Goal: Information Seeking & Learning: Learn about a topic

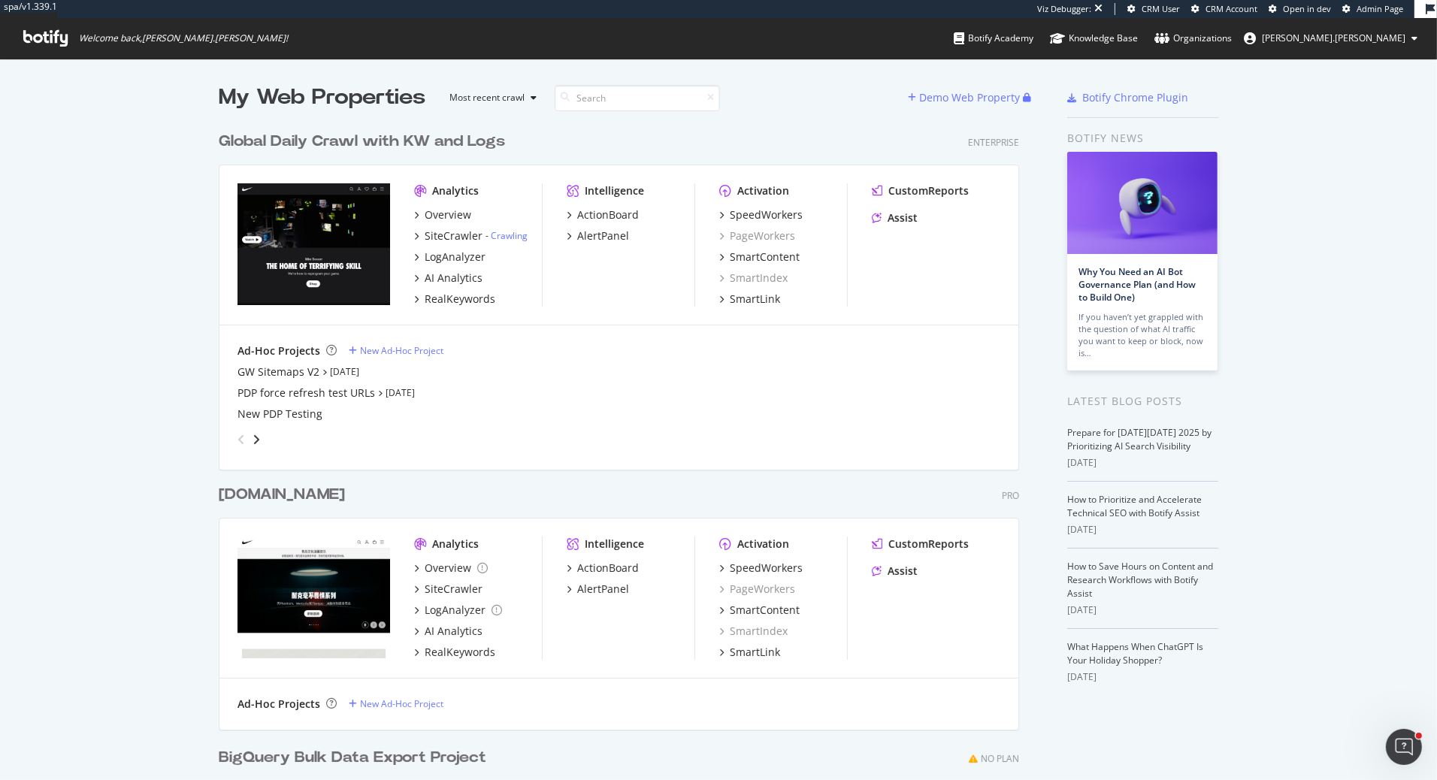
click at [440, 140] on div "Global Daily Crawl with KW and Logs" at bounding box center [362, 142] width 286 height 22
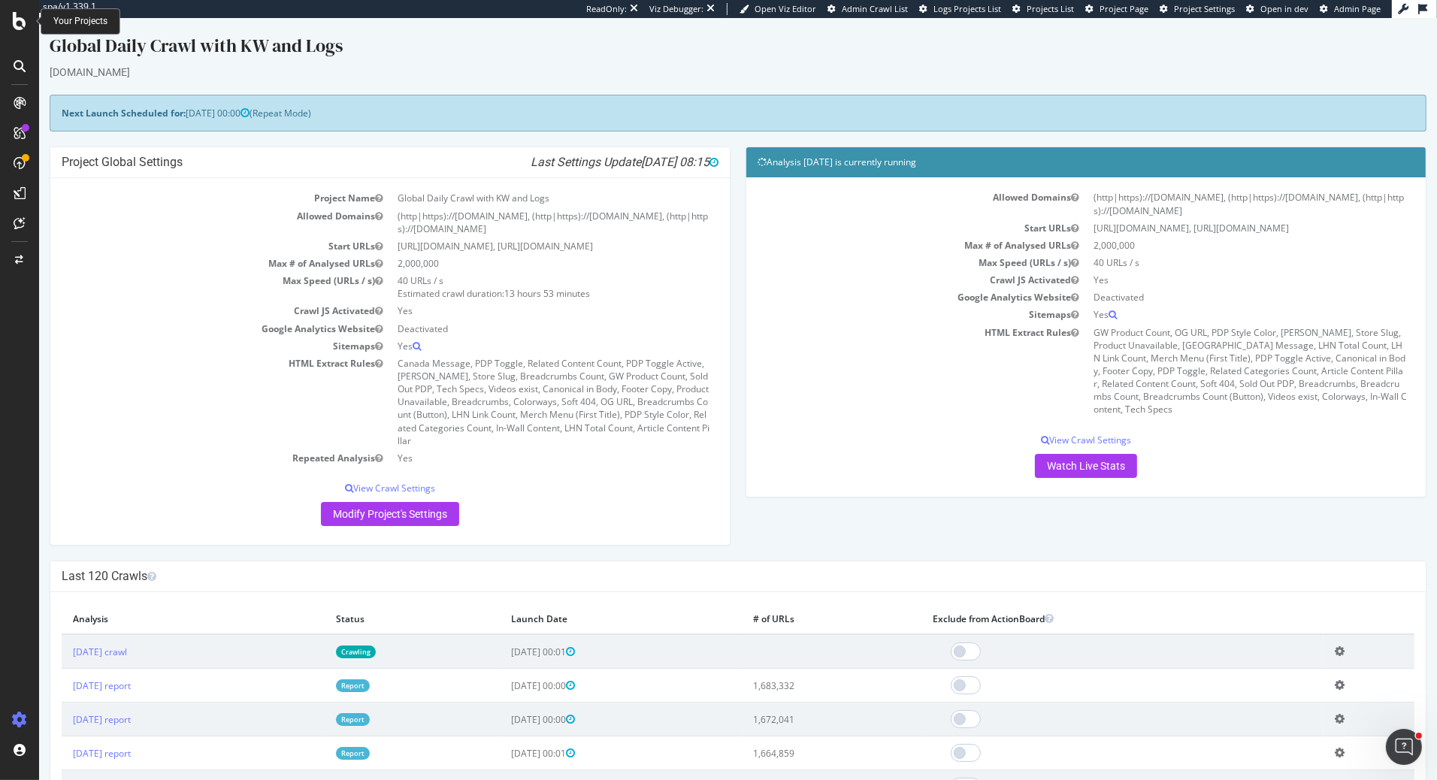
click at [17, 26] on icon at bounding box center [20, 21] width 14 height 18
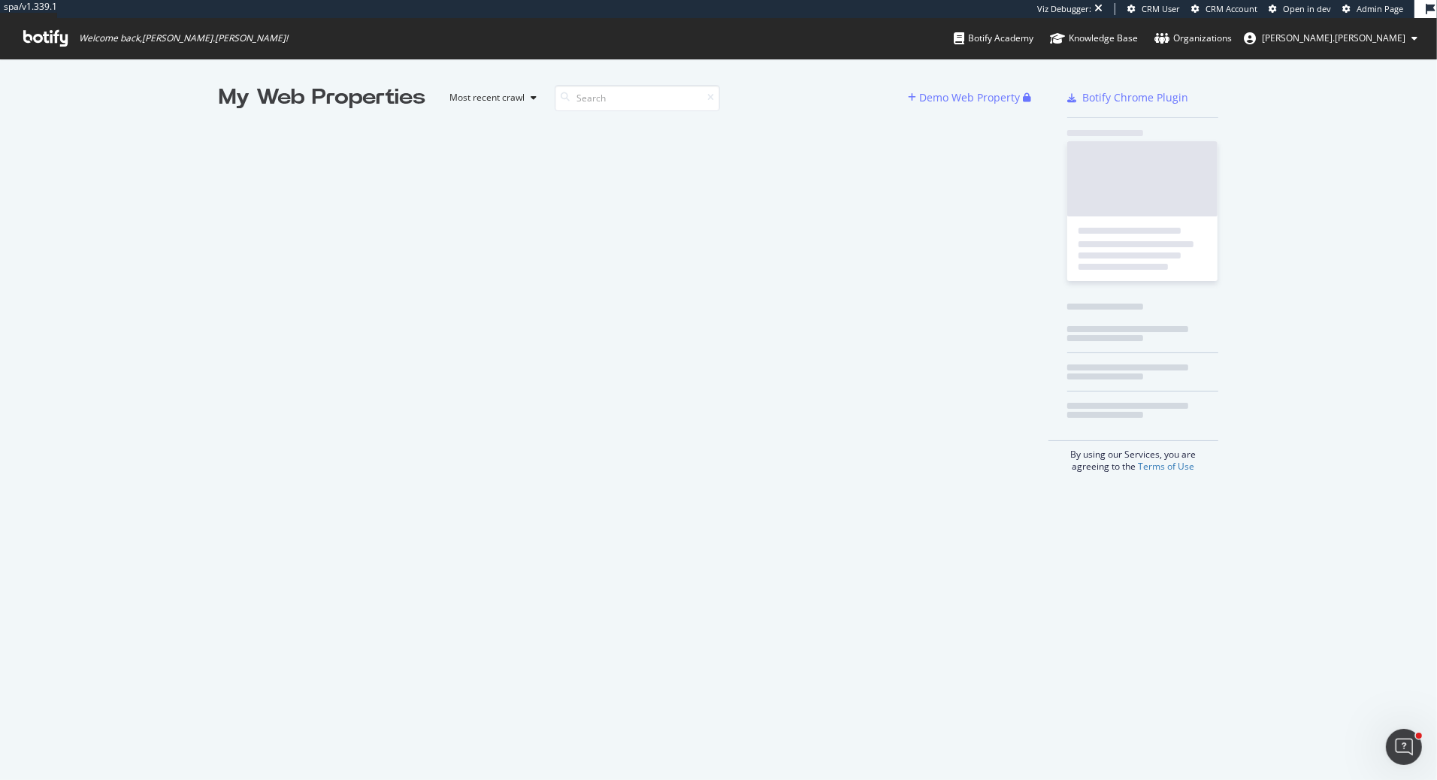
scroll to position [779, 1437]
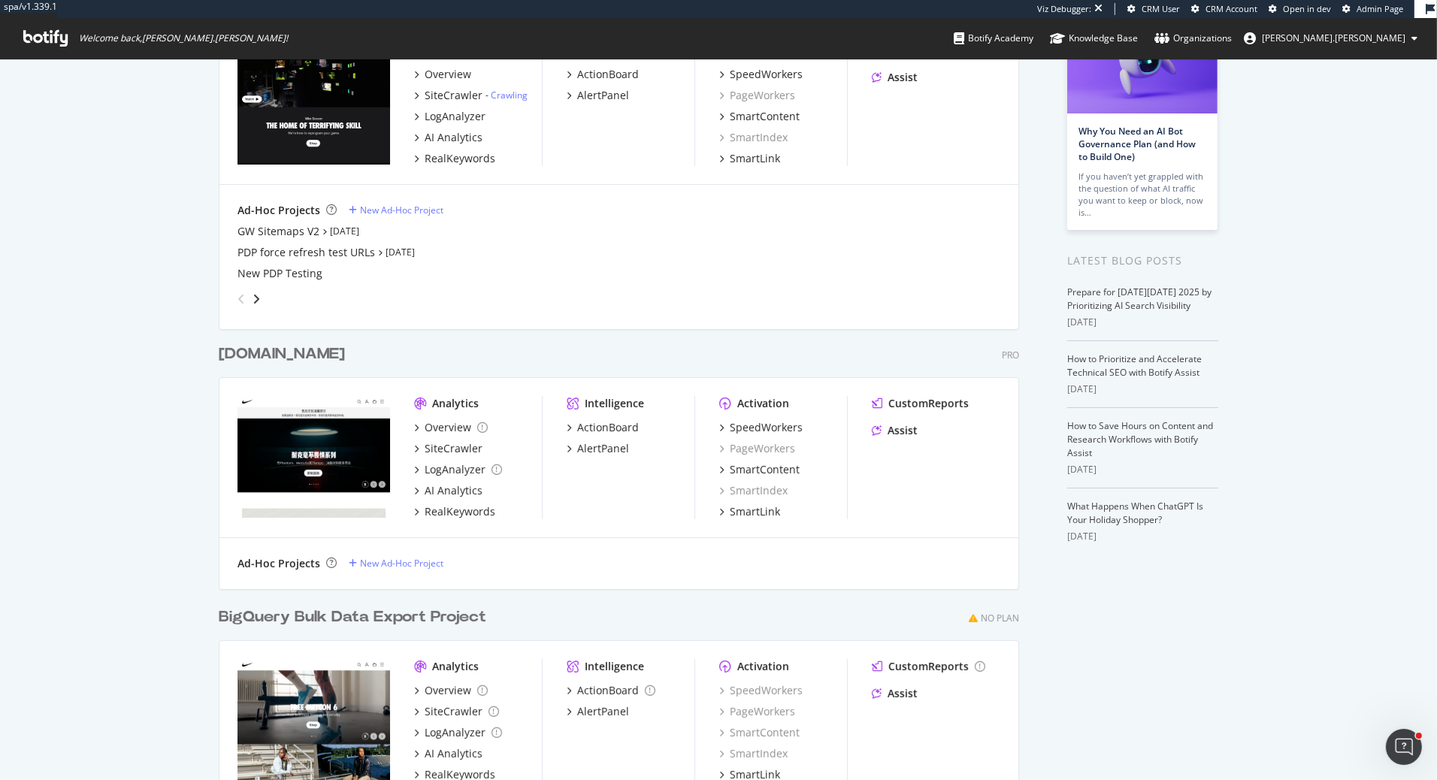
scroll to position [236, 0]
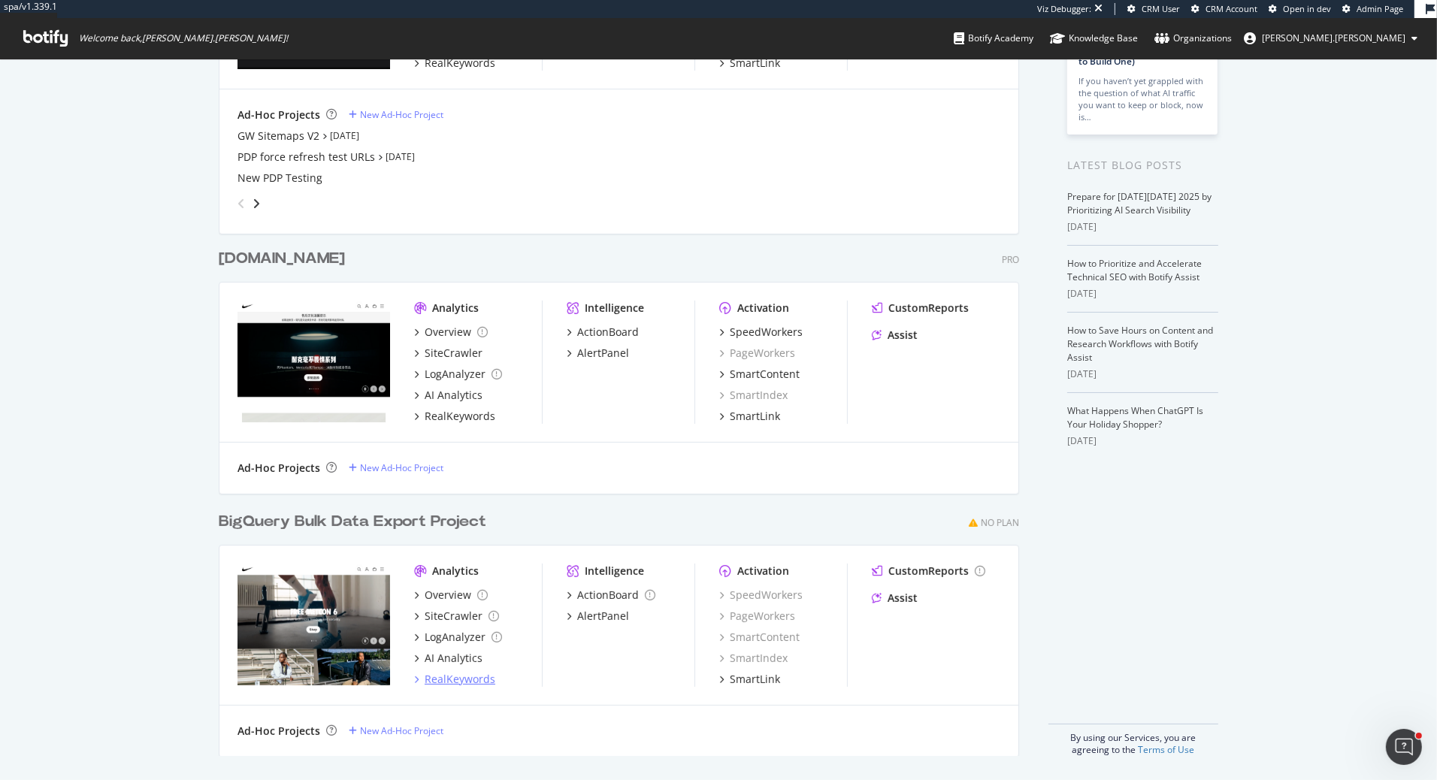
click at [474, 678] on div "RealKeywords" at bounding box center [460, 679] width 71 height 15
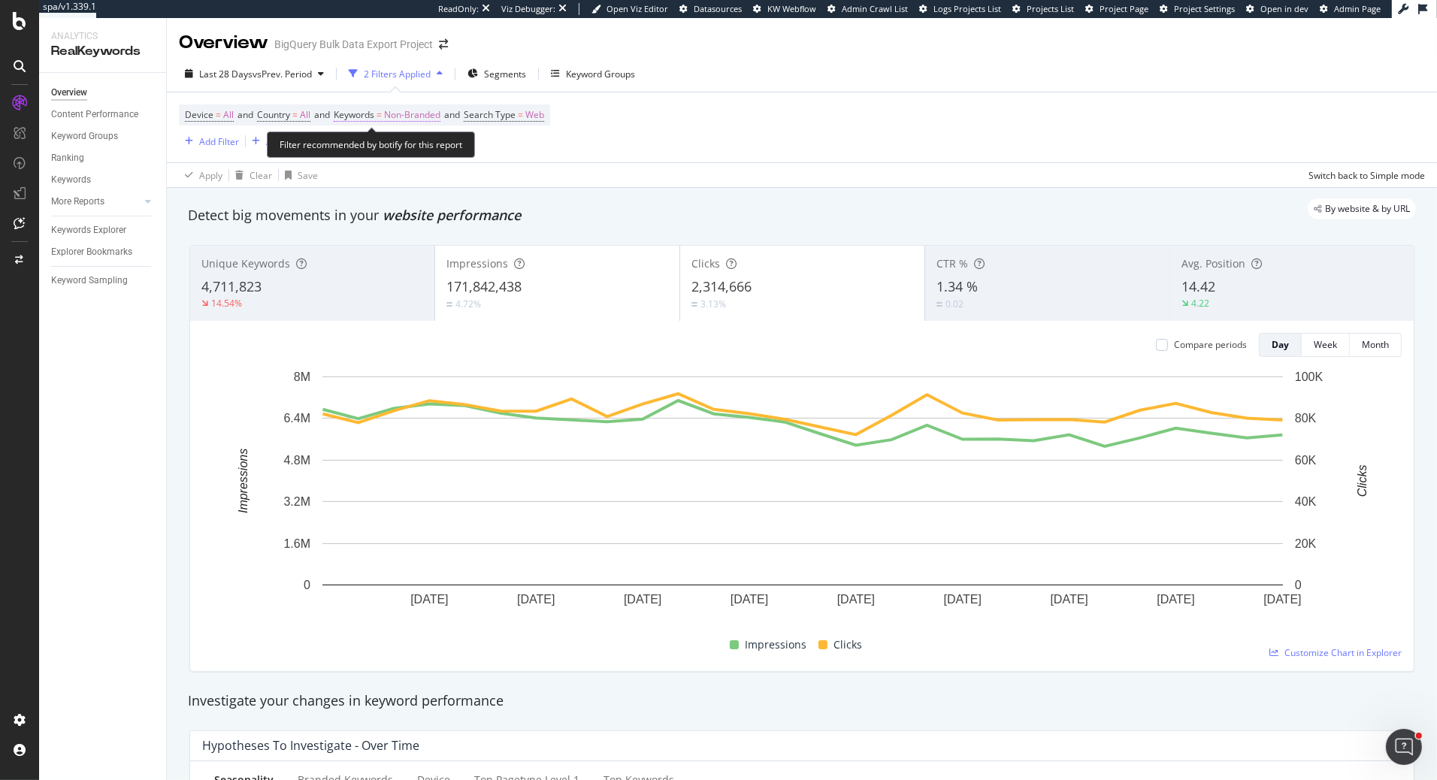
click at [409, 119] on span "Non-Branded" at bounding box center [412, 114] width 56 height 21
click at [416, 149] on span "Non-Branded" at bounding box center [386, 149] width 62 height 13
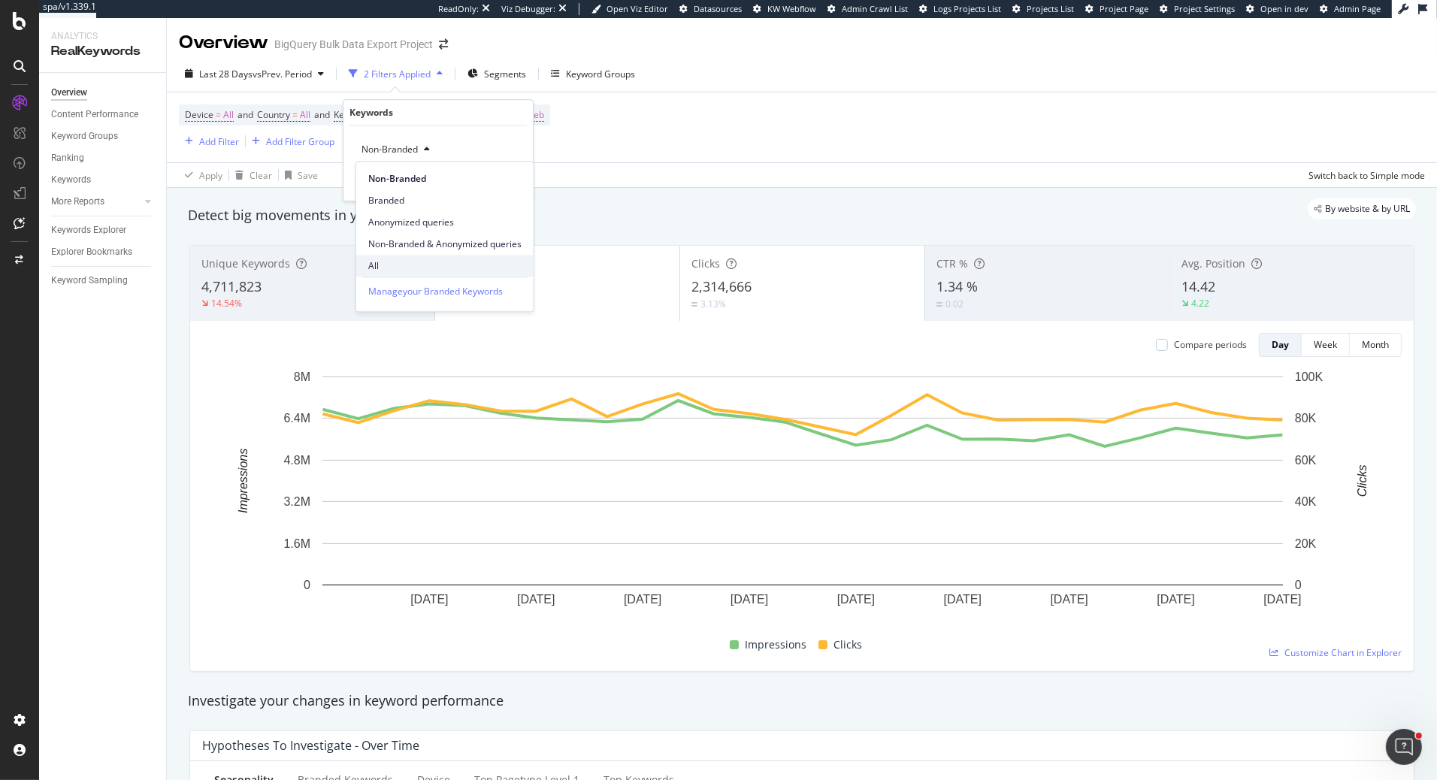
click at [401, 259] on span "All" at bounding box center [444, 266] width 153 height 14
click at [507, 185] on div "Apply" at bounding box center [508, 181] width 23 height 13
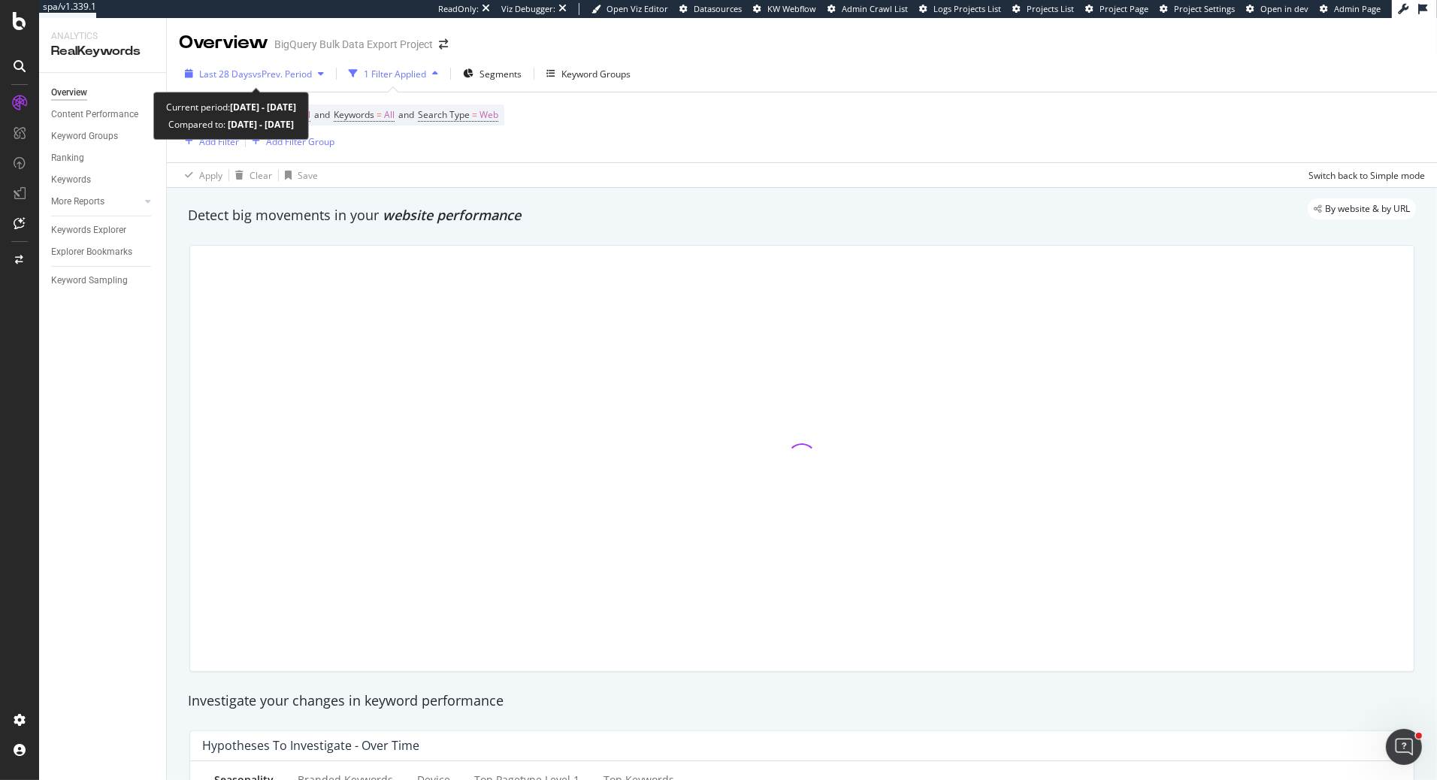
click at [324, 74] on icon "button" at bounding box center [321, 73] width 6 height 9
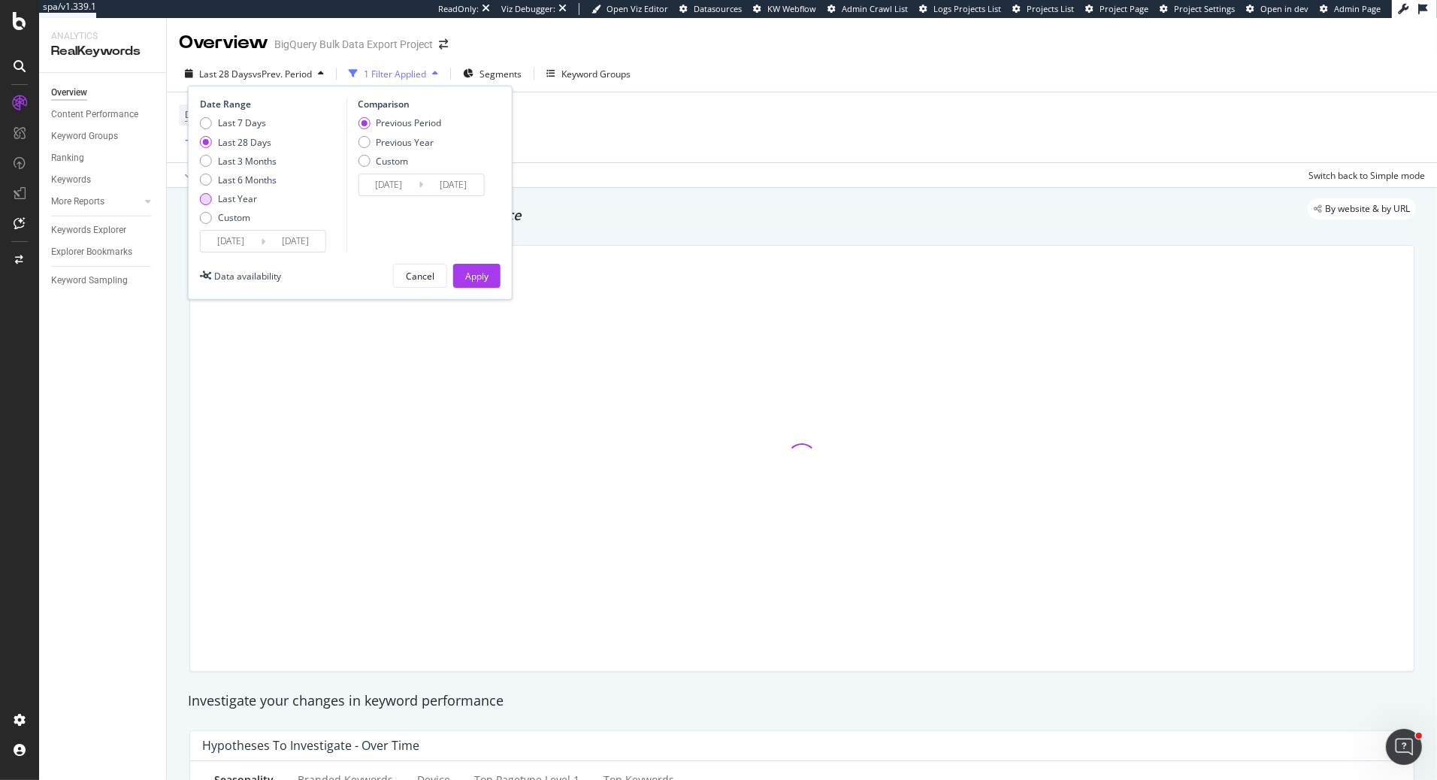
click at [249, 203] on div "Last Year" at bounding box center [237, 198] width 39 height 13
type input "2024/09/25"
type input "2023/09/26"
type input "2024/09/24"
click at [484, 276] on div "Apply" at bounding box center [476, 276] width 23 height 13
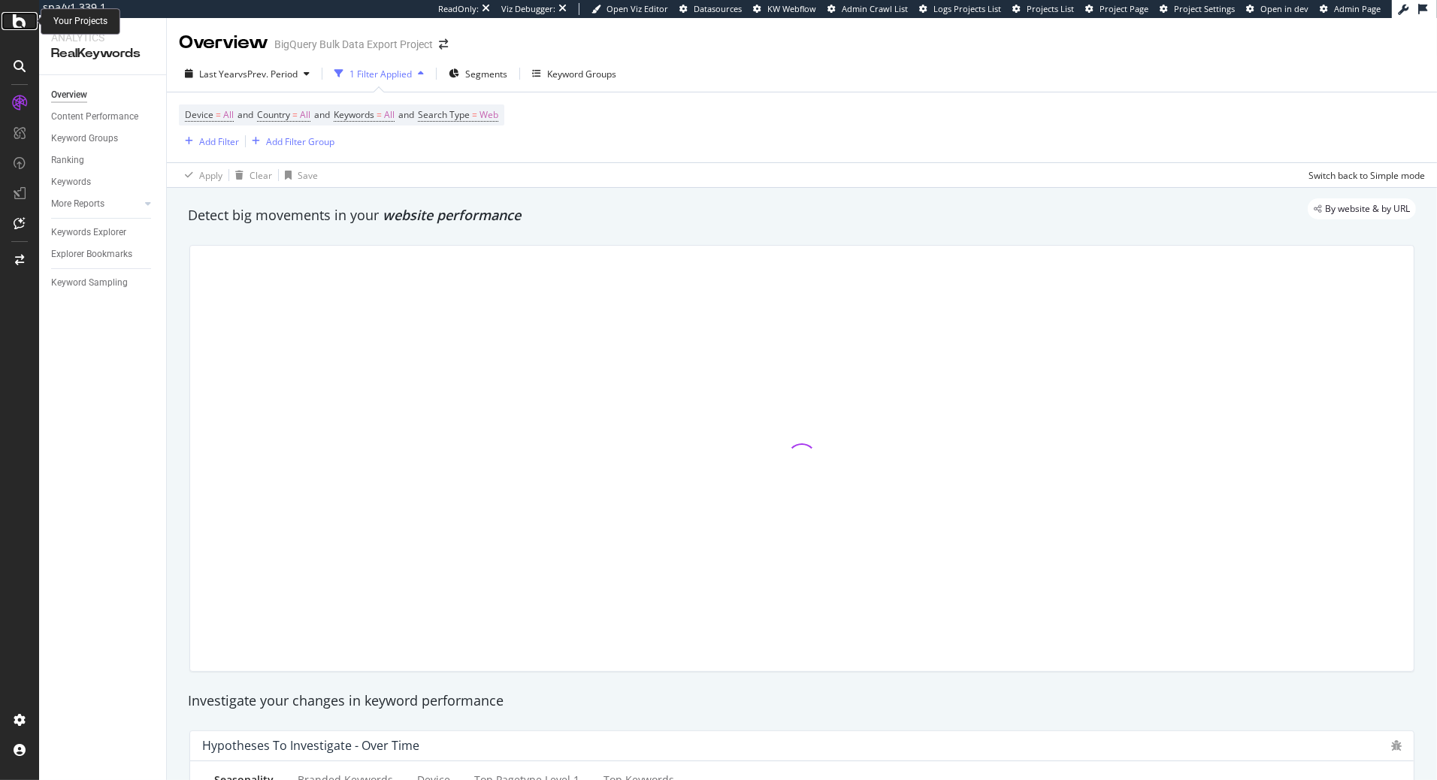
click at [20, 25] on icon at bounding box center [20, 21] width 14 height 18
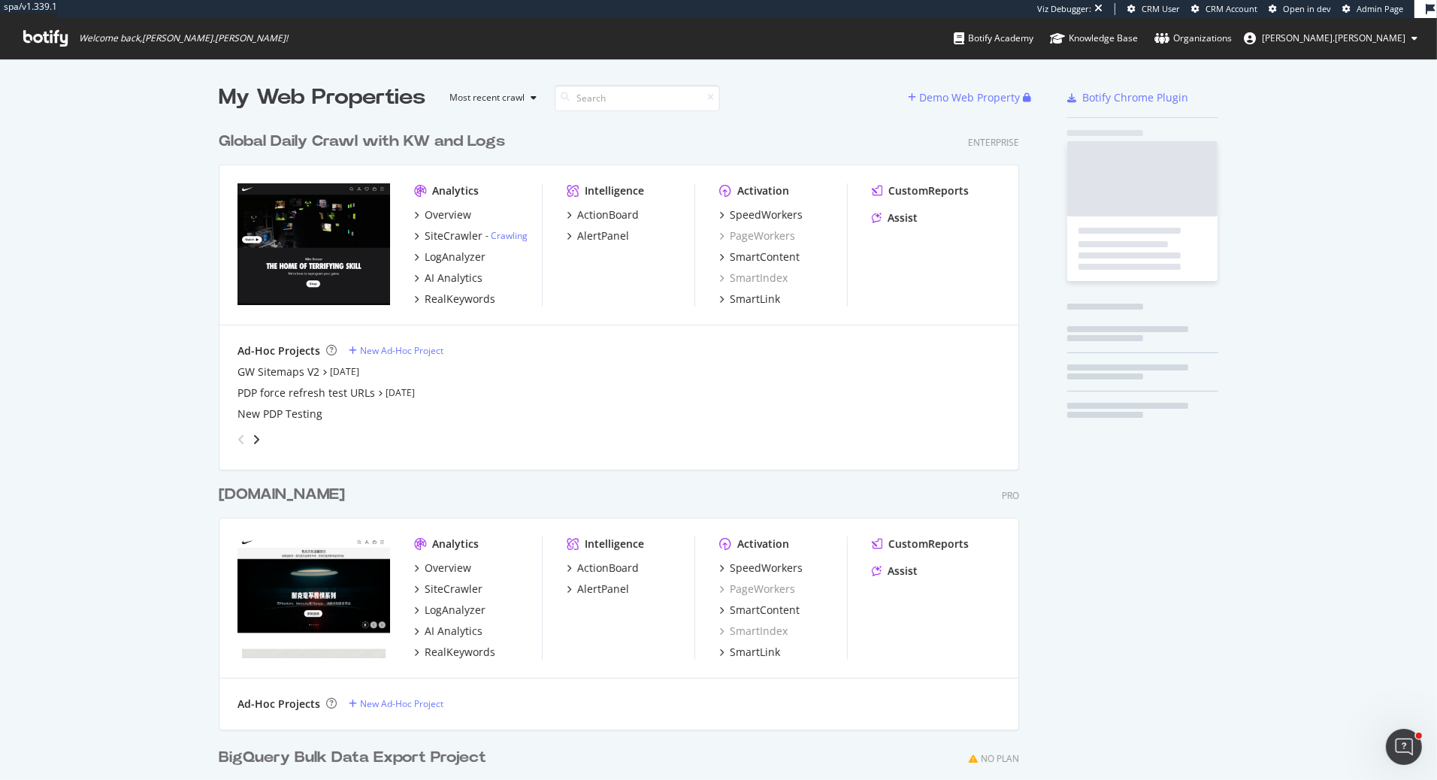
scroll to position [879, 812]
